Goal: Communication & Community: Answer question/provide support

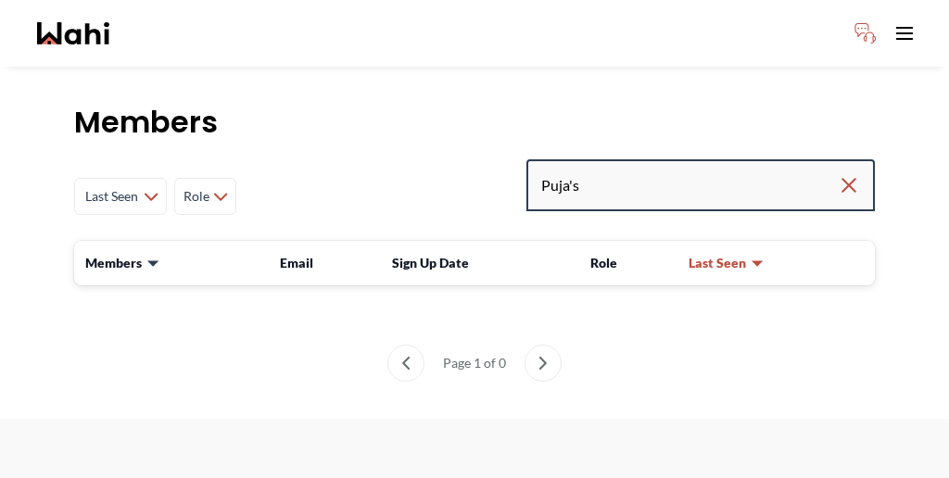
click at [680, 169] on input "Puja's" at bounding box center [689, 185] width 297 height 33
type input "P"
type input "[PERSON_NAME]"
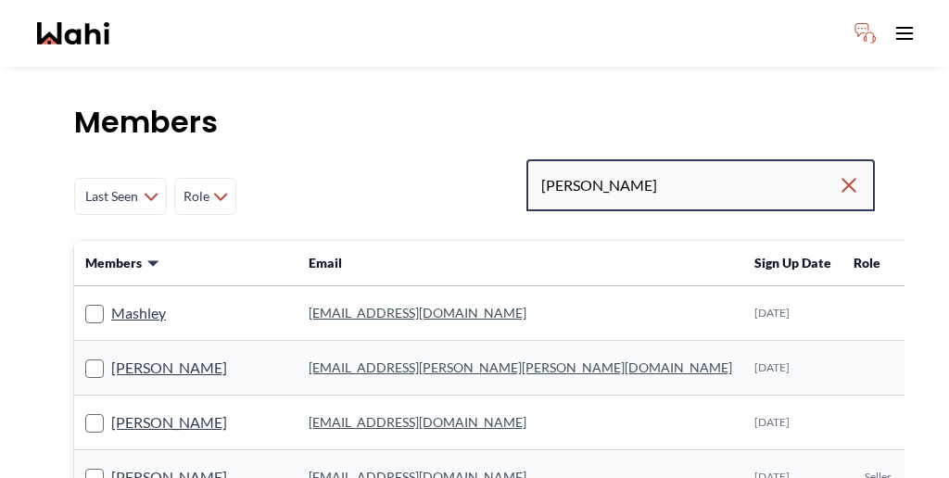
drag, startPoint x: 678, startPoint y: 146, endPoint x: 591, endPoint y: 143, distance: 86.3
click at [591, 159] on div "Last Seen Less day than 1 day ago 1 day ago - 3 days ago 3 days ago - 1 week ag…" at bounding box center [474, 196] width 801 height 74
paste input "<gigilovas10@gmail.com>"
type input "gigilovas10@gmail.com"
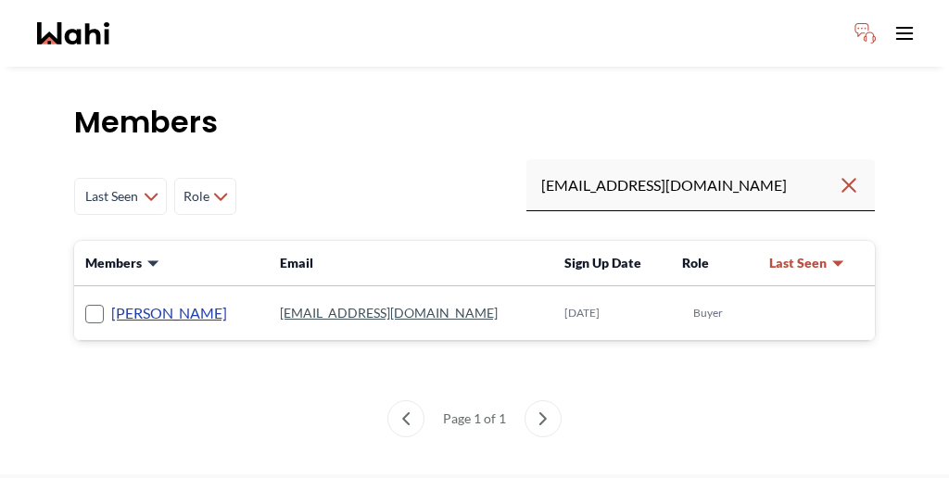
click at [123, 301] on link "[PERSON_NAME]" at bounding box center [169, 313] width 116 height 24
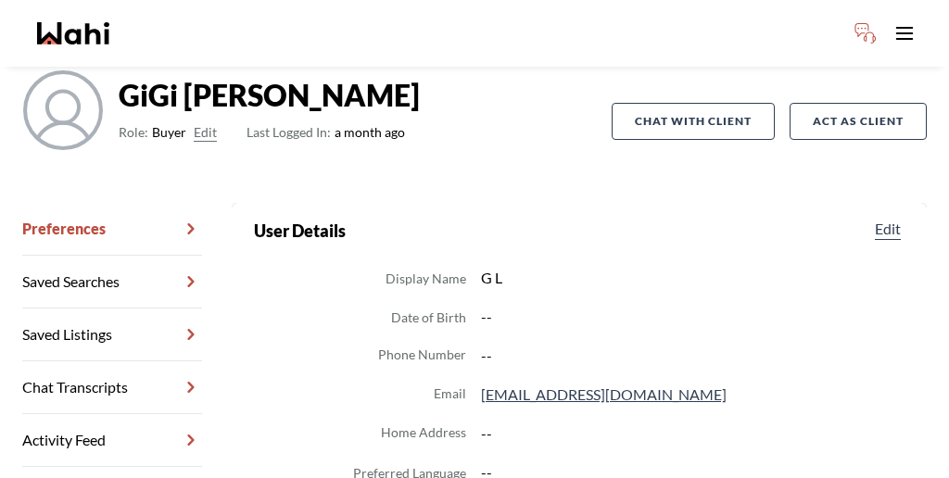
scroll to position [139, 0]
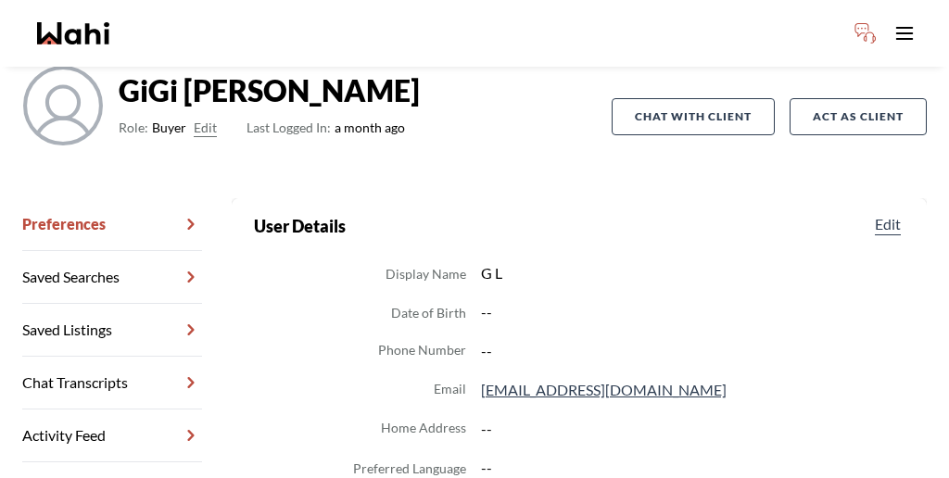
click at [194, 117] on button "Edit" at bounding box center [205, 128] width 23 height 22
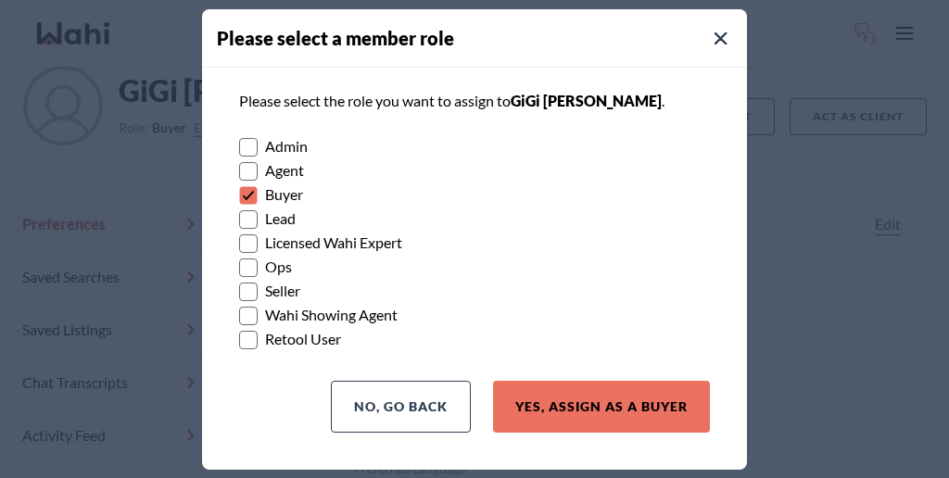
click at [248, 307] on rect at bounding box center [249, 316] width 18 height 18
click at [239, 305] on input "Wahi Showing Agent" at bounding box center [239, 309] width 0 height 12
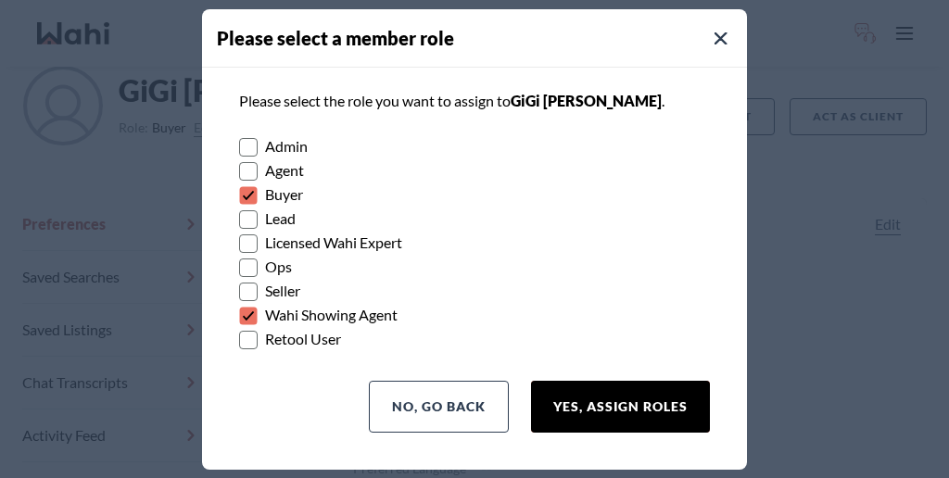
click at [678, 381] on button "Yes, Assign Roles" at bounding box center [620, 407] width 179 height 52
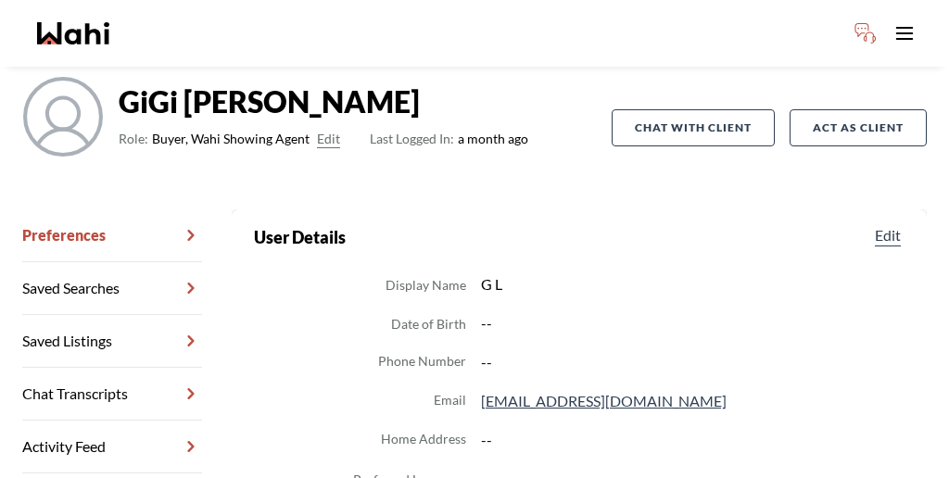
scroll to position [133, 0]
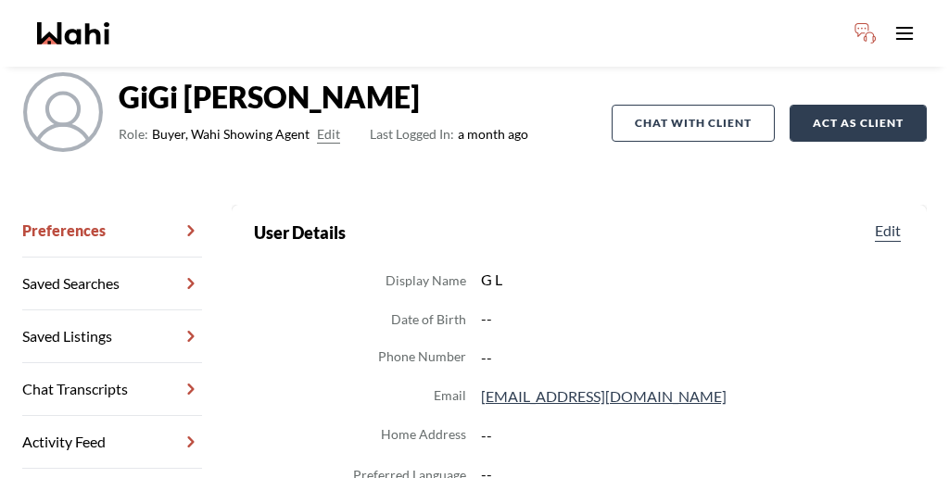
click at [828, 105] on button "Act as Client" at bounding box center [858, 123] width 137 height 37
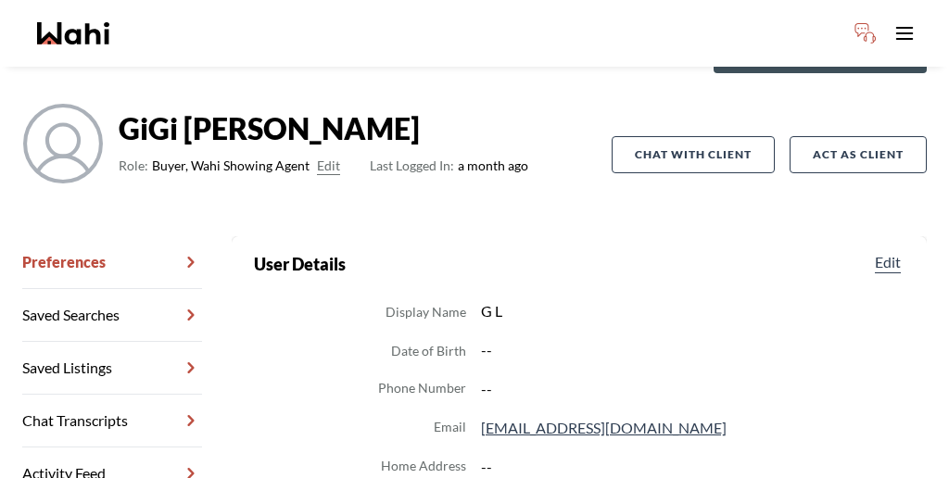
scroll to position [87, 0]
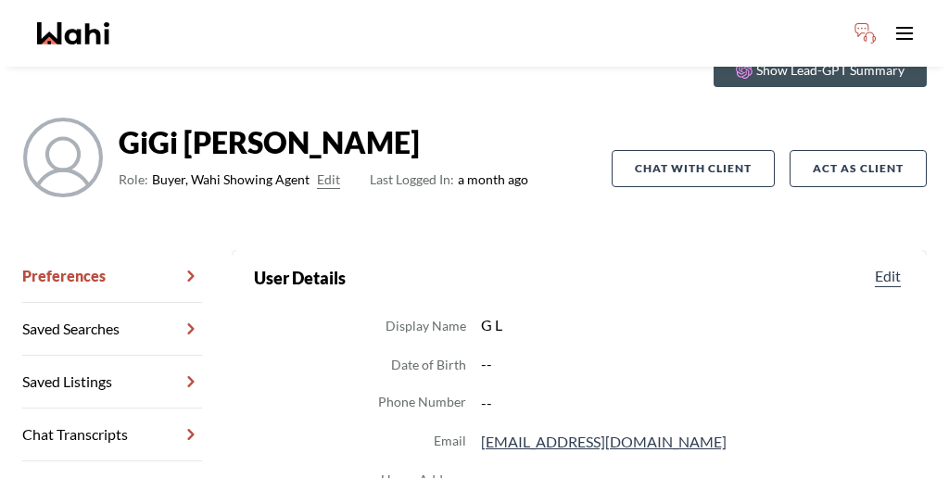
click at [317, 169] on button "Edit" at bounding box center [328, 180] width 23 height 22
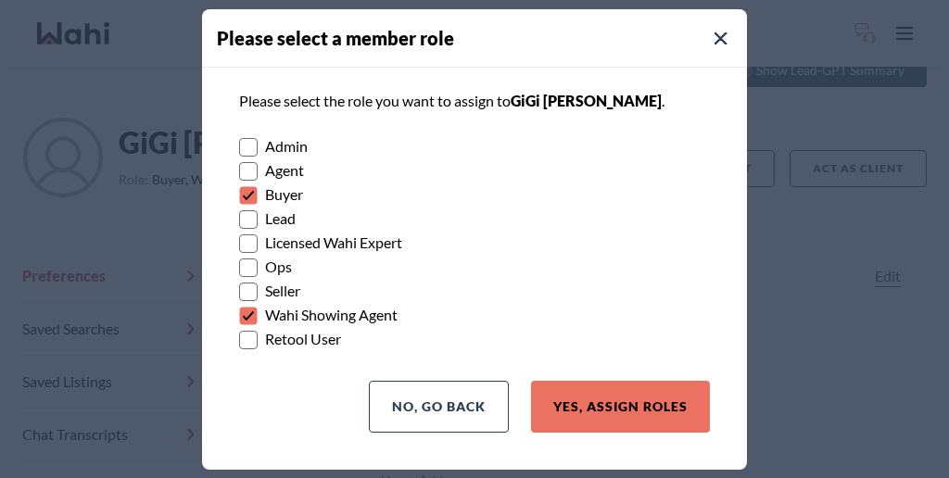
click at [251, 307] on rect at bounding box center [249, 316] width 18 height 18
click at [239, 306] on input "Wahi Showing Agent" at bounding box center [239, 309] width 0 height 12
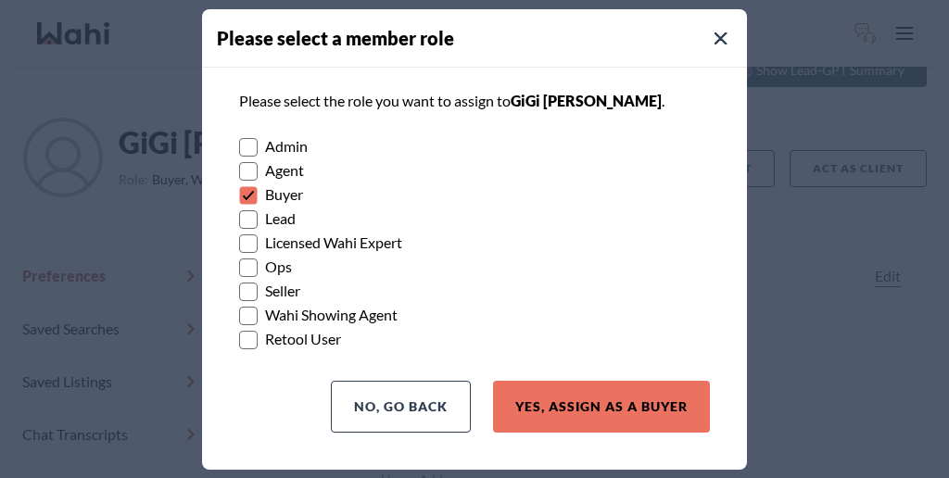
click at [251, 199] on rect at bounding box center [249, 195] width 18 height 18
click at [239, 195] on input "Buyer" at bounding box center [239, 189] width 0 height 12
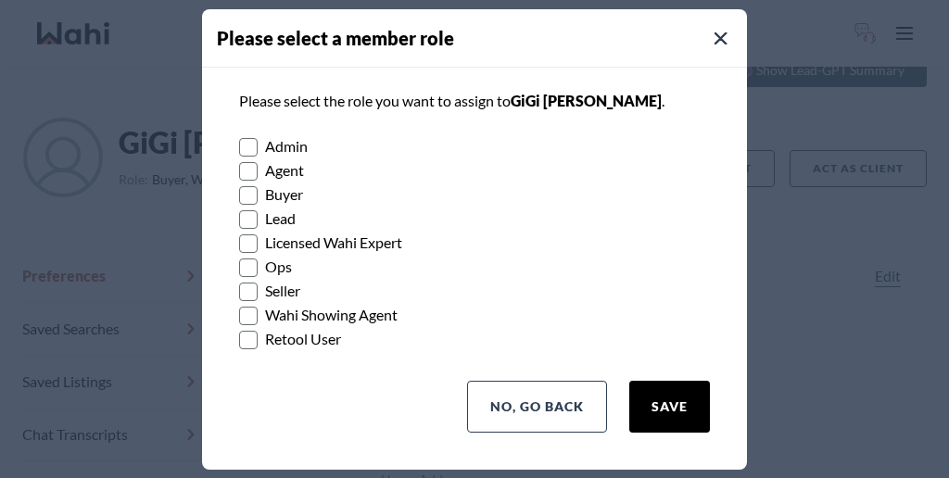
click at [700, 386] on button "Save" at bounding box center [669, 407] width 81 height 52
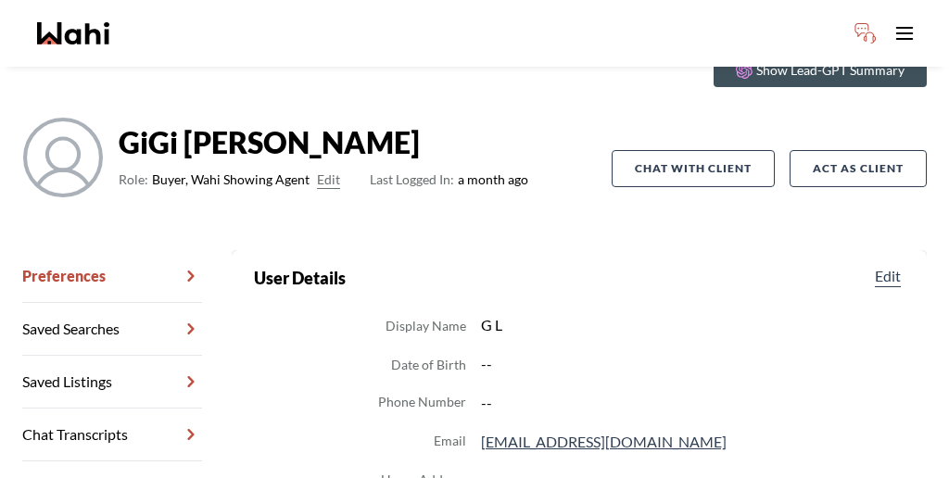
scroll to position [0, 0]
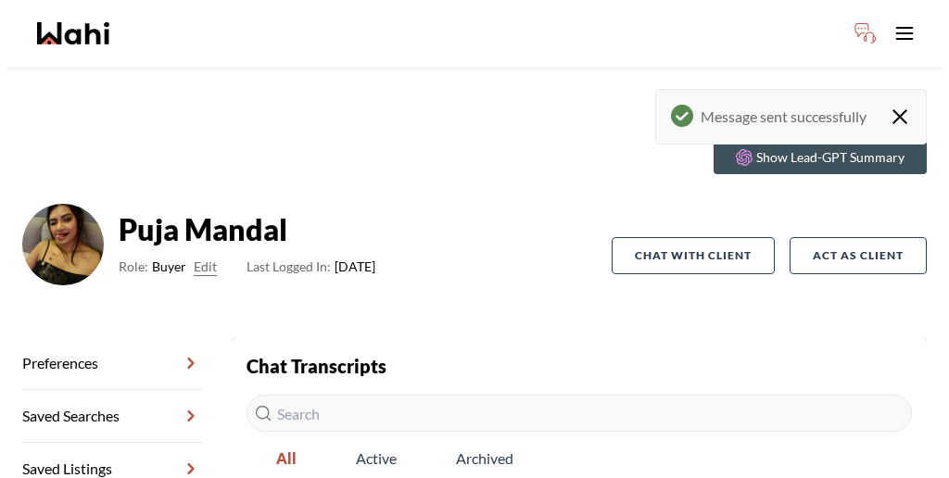
scroll to position [89, 0]
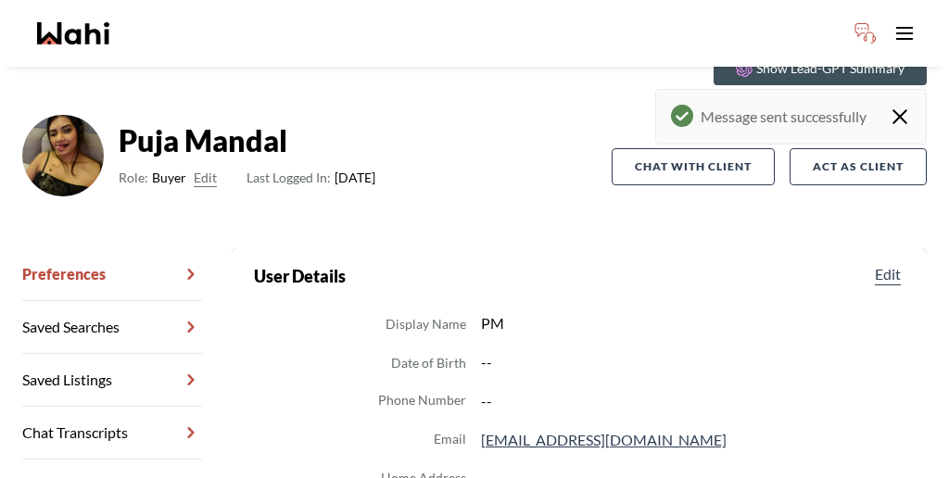
scroll to position [50, 0]
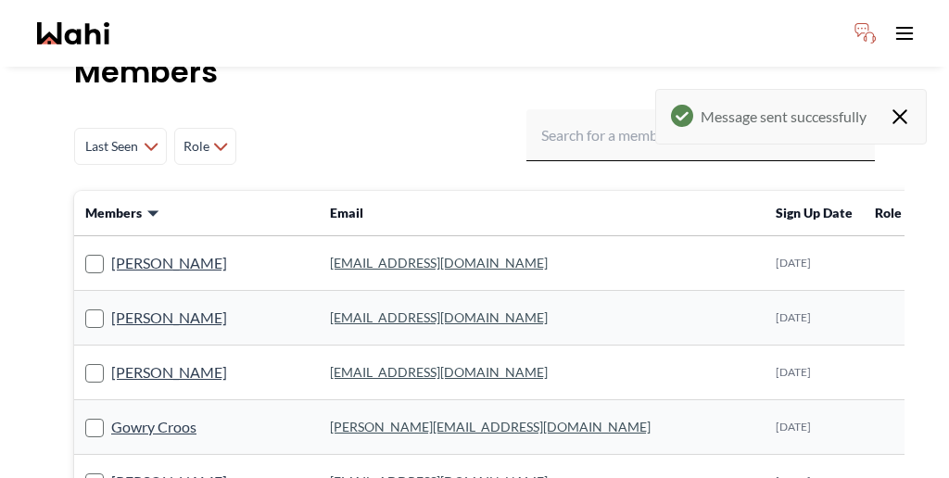
click at [906, 110] on icon "Close toast" at bounding box center [900, 116] width 13 height 13
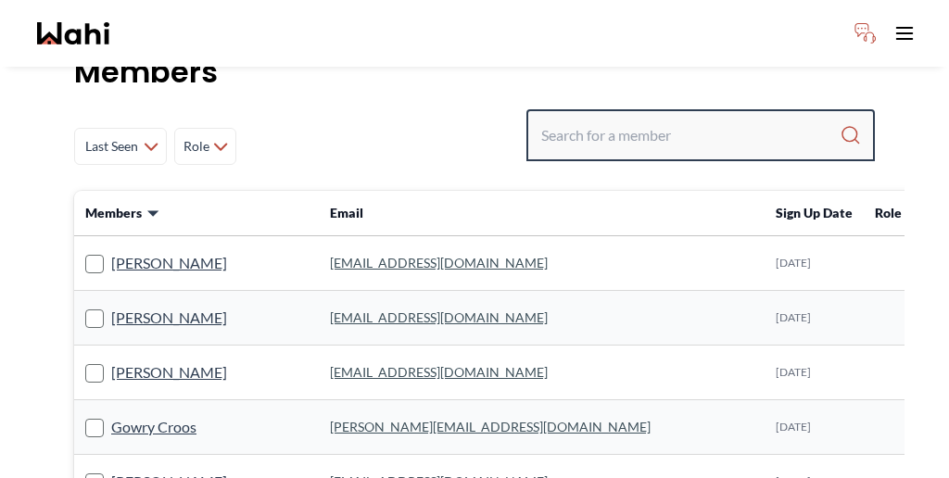
click at [723, 119] on input "Search input" at bounding box center [690, 135] width 298 height 33
type input "gigiottawhoes"
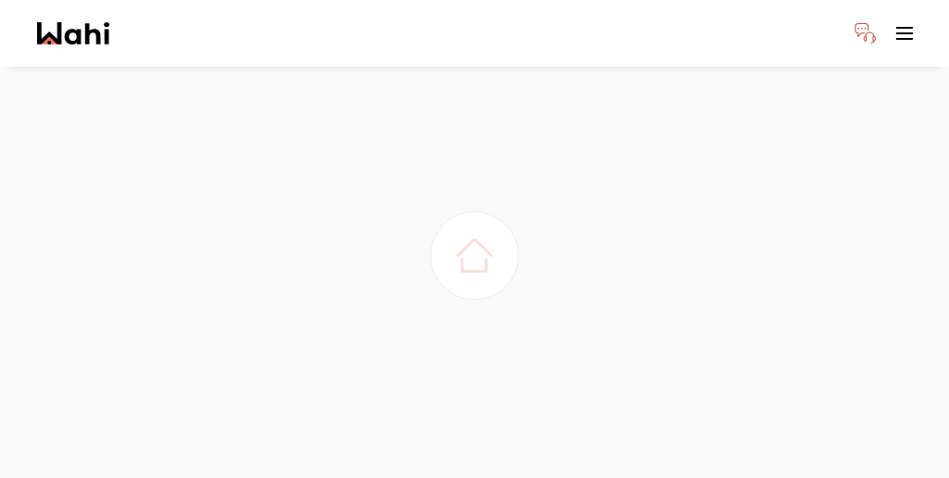
scroll to position [0, 0]
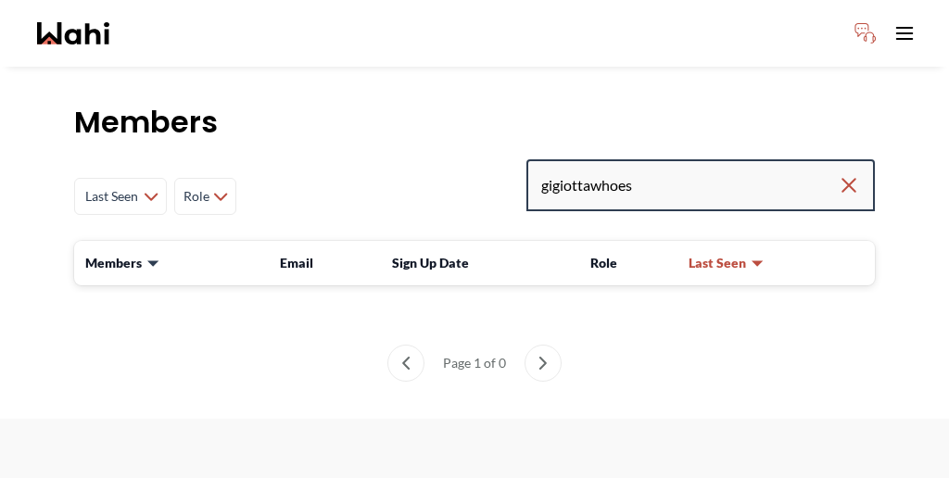
click at [728, 169] on input "gigiottawhoes" at bounding box center [689, 185] width 297 height 33
drag, startPoint x: 718, startPoint y: 144, endPoint x: 669, endPoint y: 133, distance: 50.2
click at [668, 169] on input "gigiottawhoes" at bounding box center [689, 185] width 297 height 33
type input "gigi"
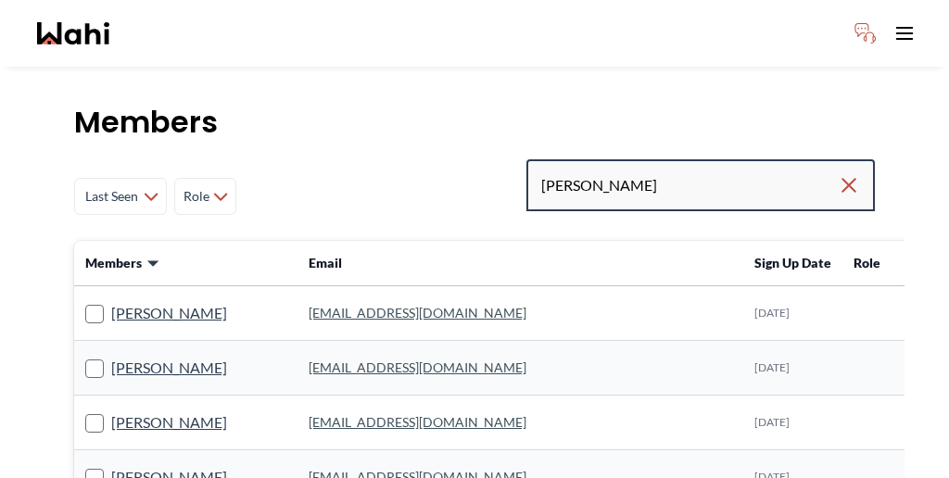
click at [685, 169] on input "gigi" at bounding box center [689, 185] width 297 height 33
type input "gigilo"
drag, startPoint x: 687, startPoint y: 137, endPoint x: 566, endPoint y: 134, distance: 120.5
click at [565, 159] on div "Last Seen Less day than 1 day ago 1 day ago - 3 days ago 3 days ago - 1 week ag…" at bounding box center [474, 196] width 801 height 74
paste input "GiGi Lovas"
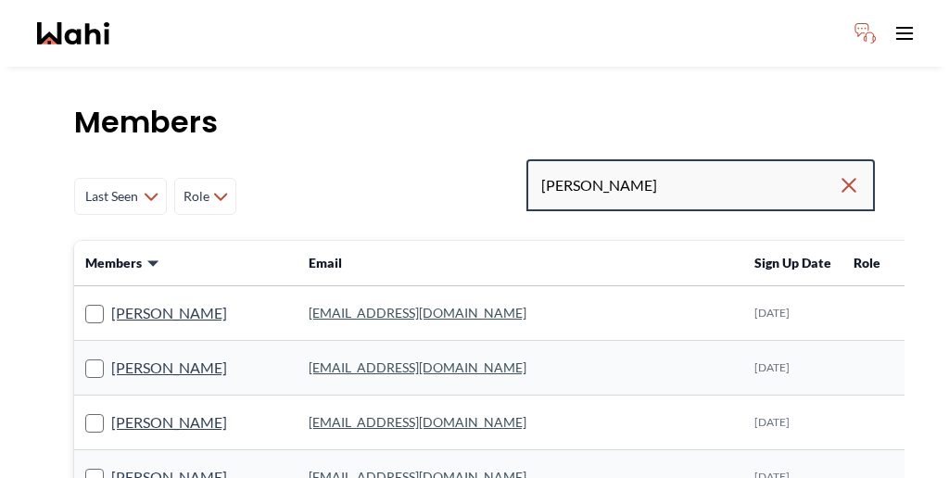
type input "GiGi Lovas"
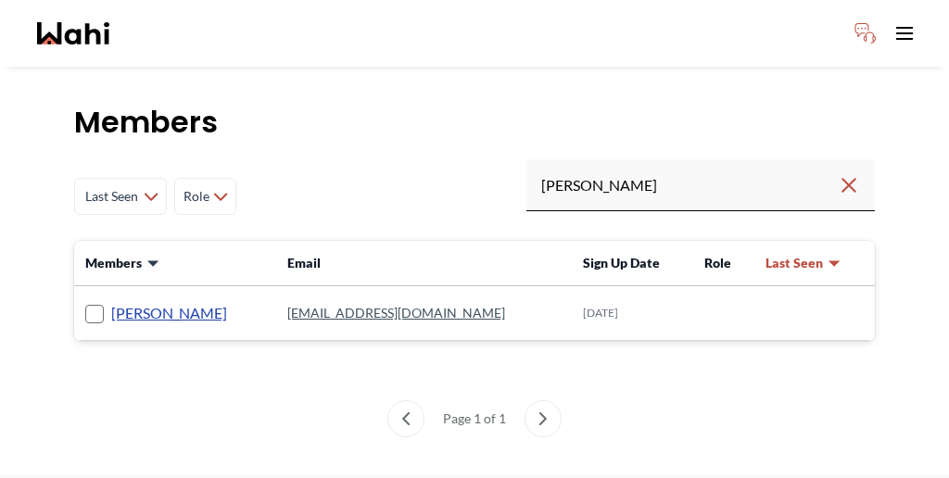
click at [118, 301] on link "GiGi Lovas" at bounding box center [169, 313] width 116 height 24
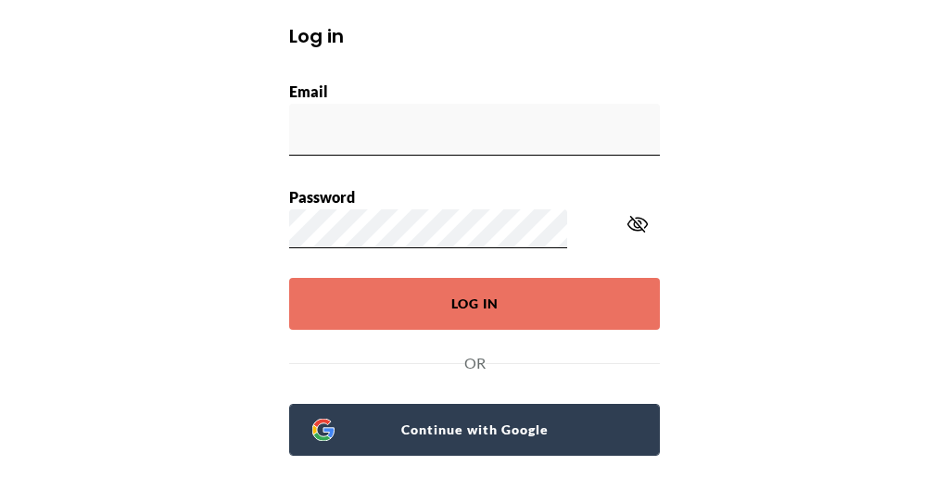
click at [463, 417] on span "Continue with Google" at bounding box center [486, 430] width 302 height 26
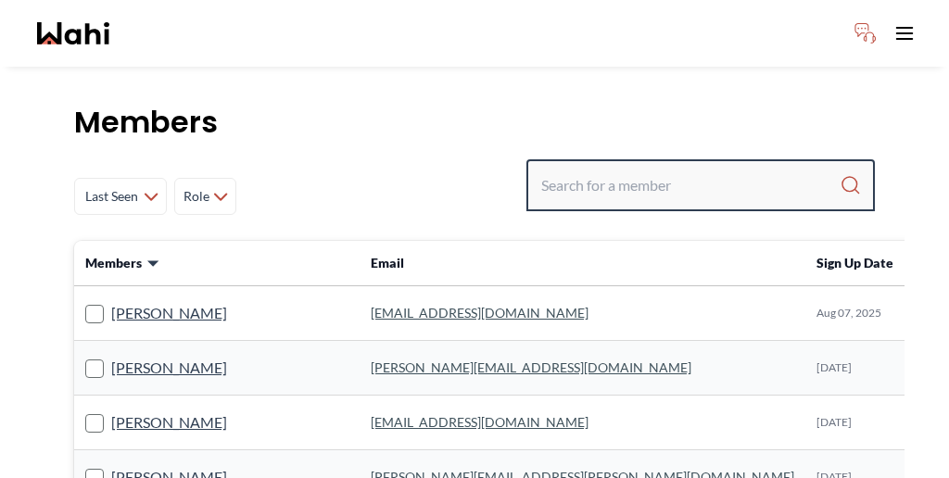
click at [699, 169] on input "Search input" at bounding box center [690, 185] width 298 height 33
paste input "GiGi Lovas"
type input "GiGi Lovas"
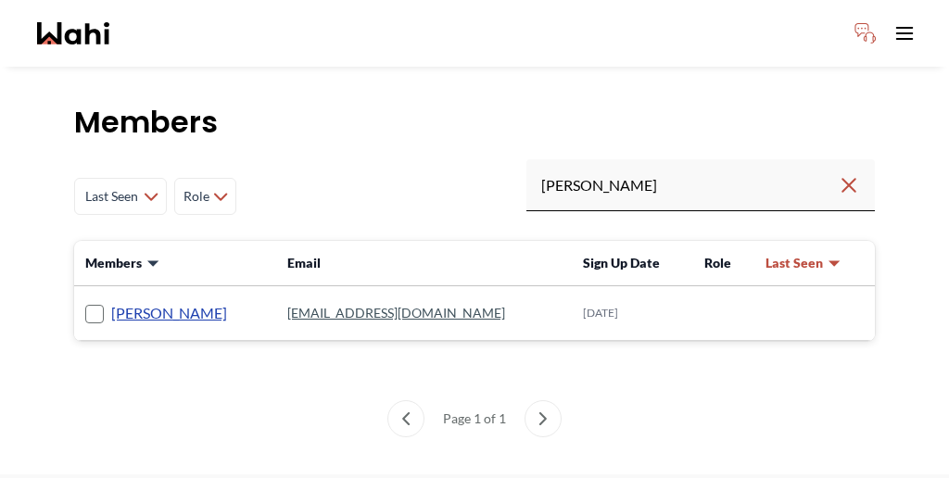
click at [123, 301] on link "GiGi Lovas" at bounding box center [169, 313] width 116 height 24
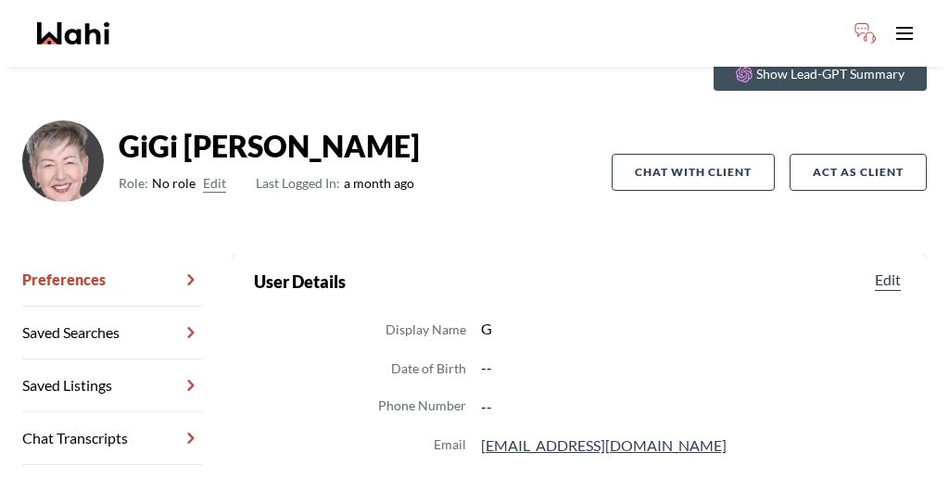
scroll to position [86, 0]
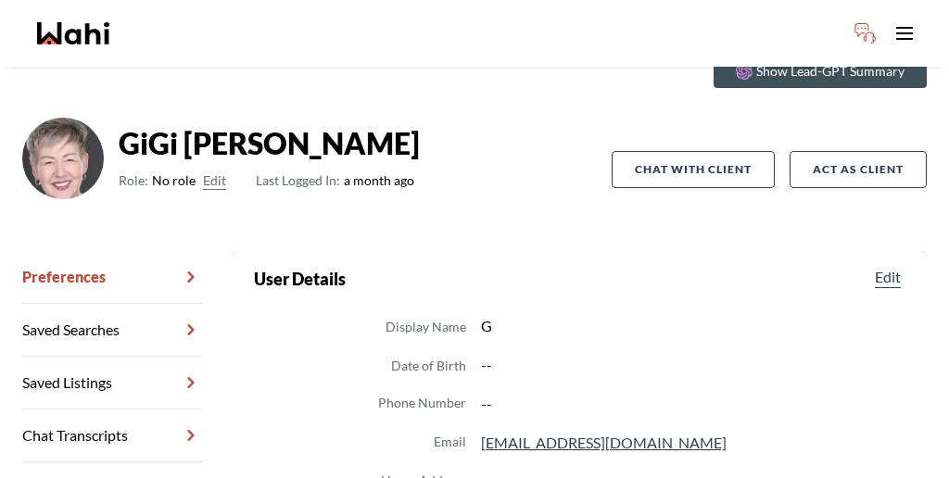
click at [203, 170] on button "Edit" at bounding box center [214, 181] width 23 height 22
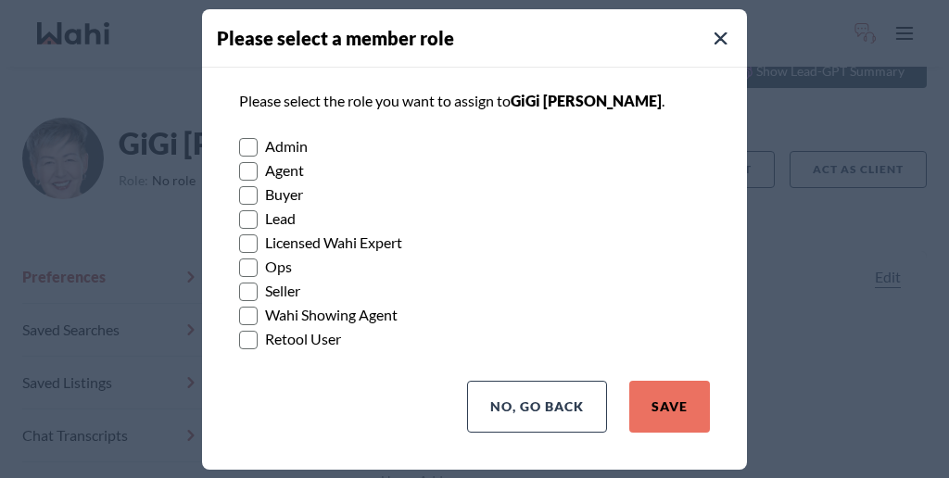
click at [249, 307] on rect at bounding box center [249, 316] width 18 height 18
click at [239, 303] on input "Wahi Showing Agent" at bounding box center [239, 309] width 0 height 12
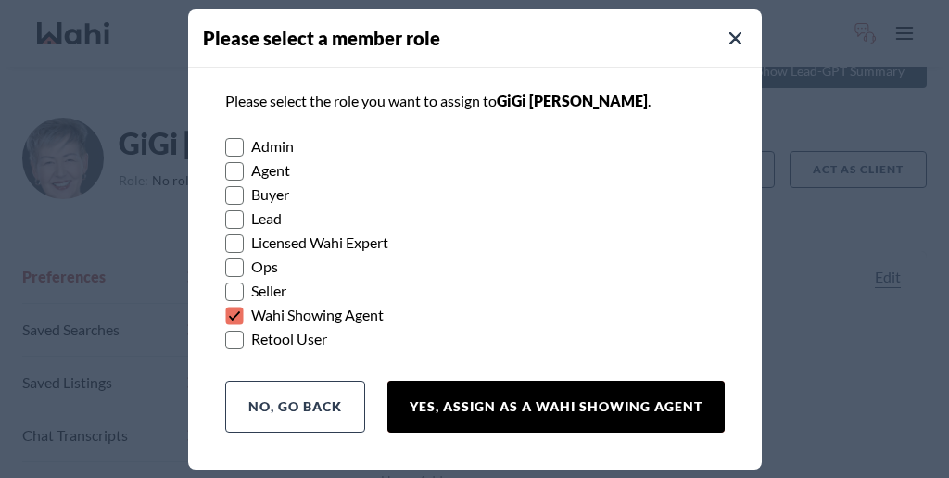
click at [526, 381] on button "Yes, Assign as a Wahi Showing Agent" at bounding box center [555, 407] width 337 height 52
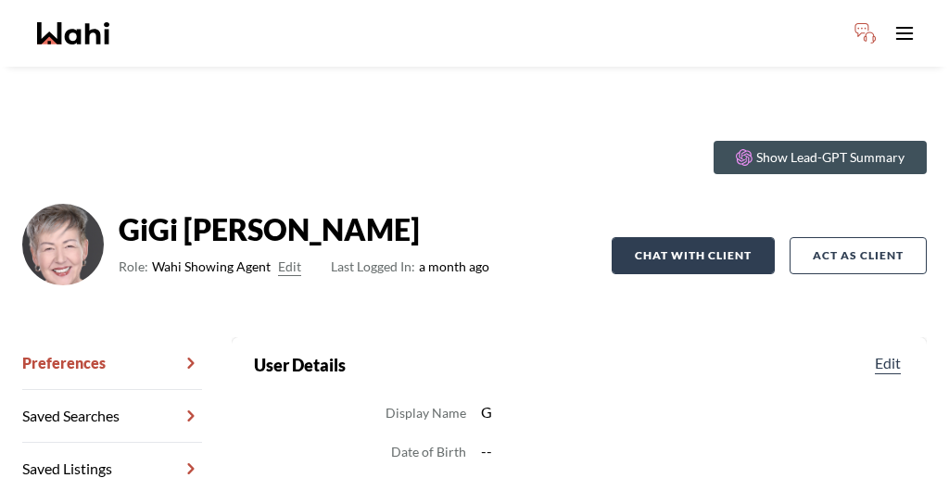
click at [695, 237] on button "Chat with client" at bounding box center [693, 255] width 163 height 37
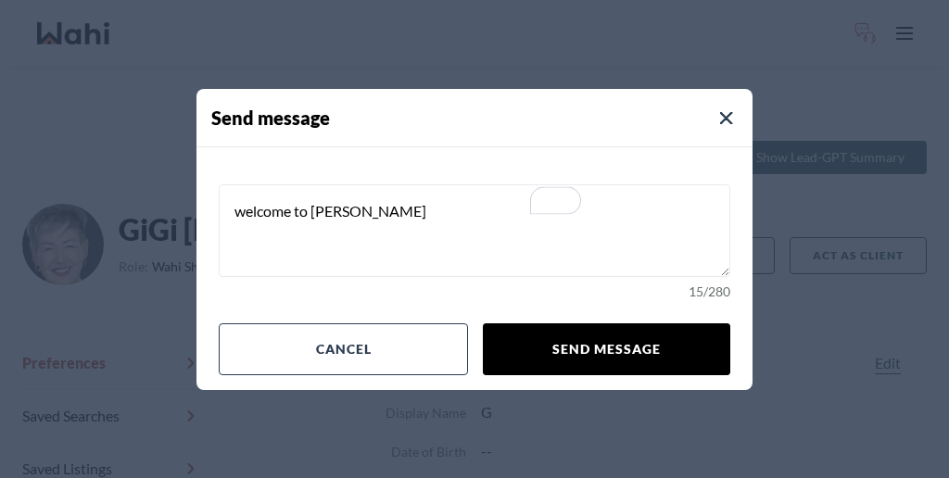
type textarea "welcome to [PERSON_NAME]"
click at [573, 323] on button "Send message" at bounding box center [606, 349] width 247 height 52
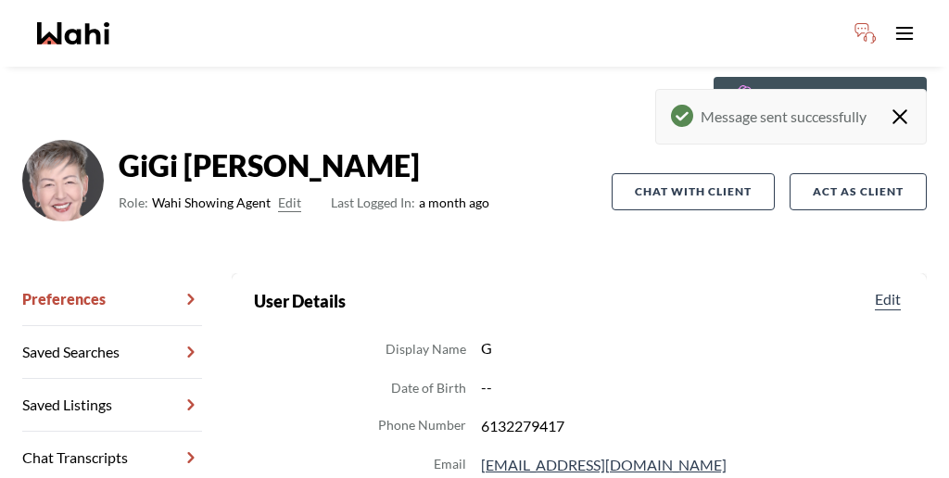
scroll to position [75, 0]
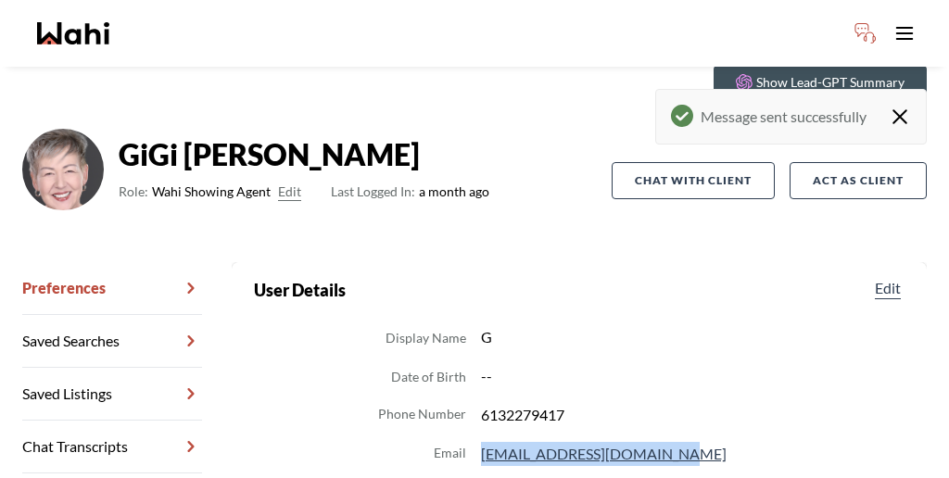
drag, startPoint x: 452, startPoint y: 323, endPoint x: 599, endPoint y: 319, distance: 146.5
copy dl "gigiottawahomes@gmail.com"
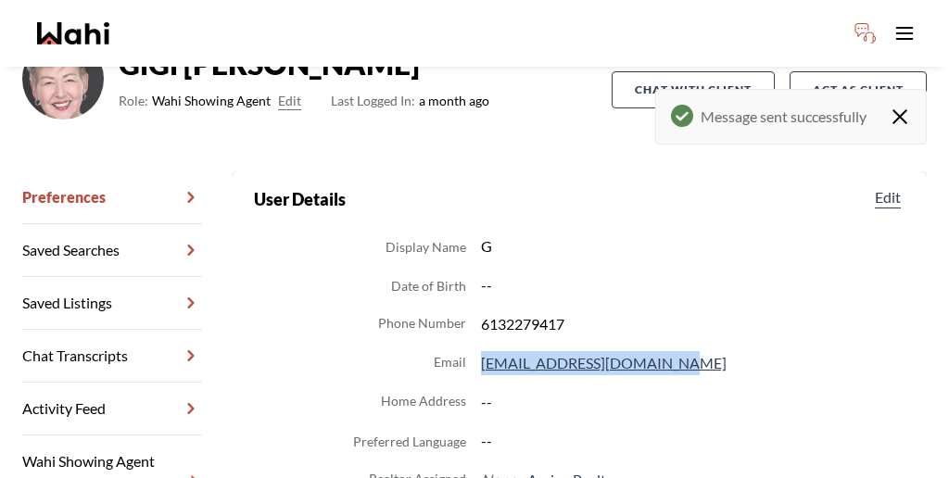
scroll to position [173, 0]
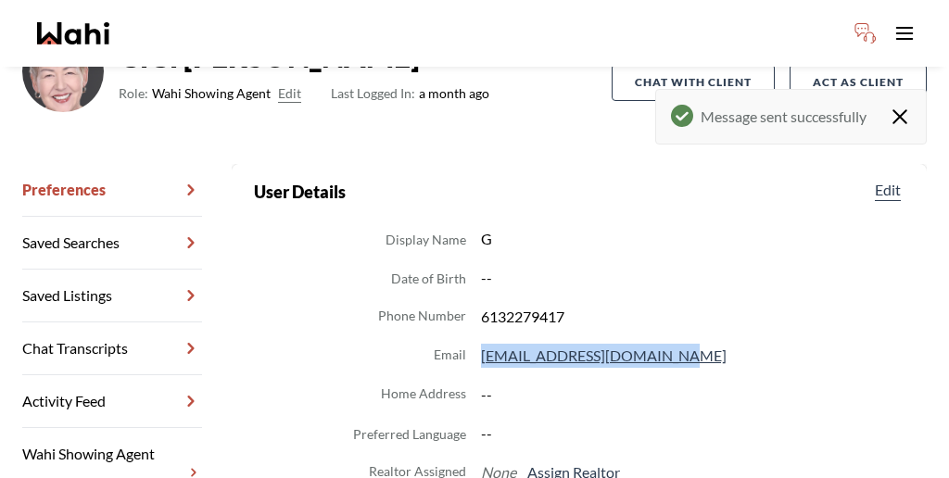
click at [906, 110] on icon "Close toast" at bounding box center [900, 116] width 13 height 13
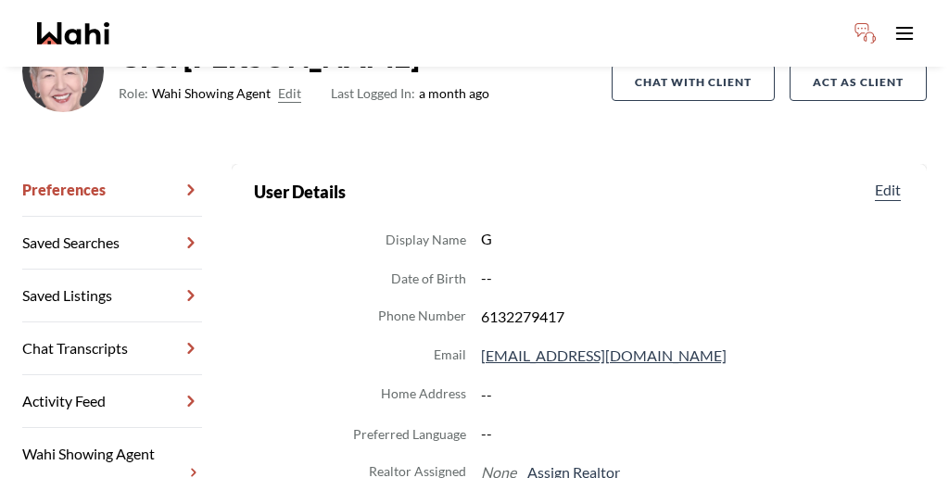
click at [738, 305] on dd "6132279417" at bounding box center [693, 317] width 424 height 24
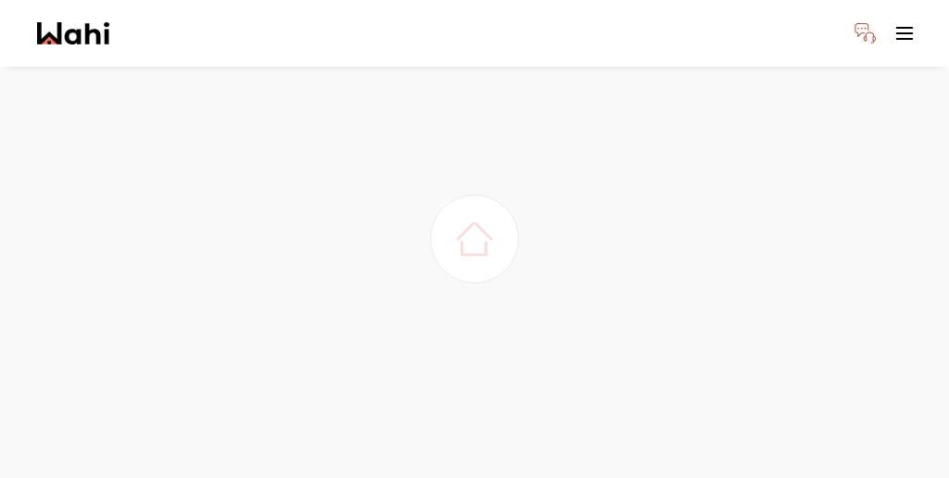
scroll to position [50, 0]
